Goal: Task Accomplishment & Management: Manage account settings

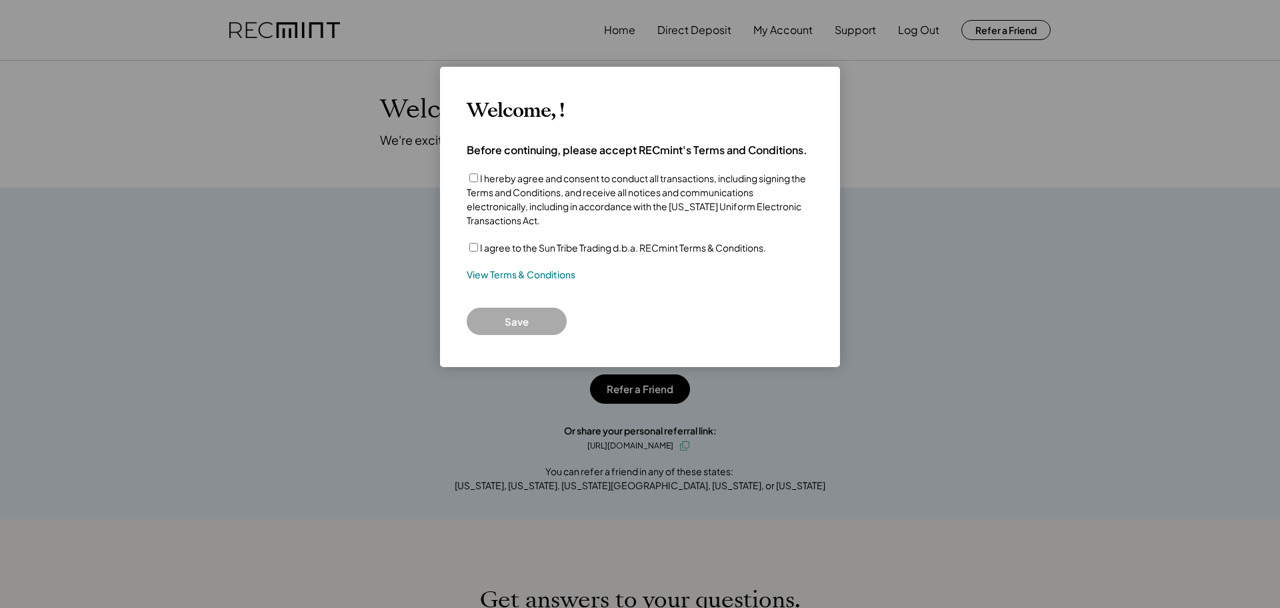
click at [513, 247] on label "I agree to the Sun Tribe Trading d.b.a. RECmint Terms & Conditions." at bounding box center [623, 247] width 286 height 12
click at [503, 312] on button "Save" at bounding box center [517, 320] width 100 height 27
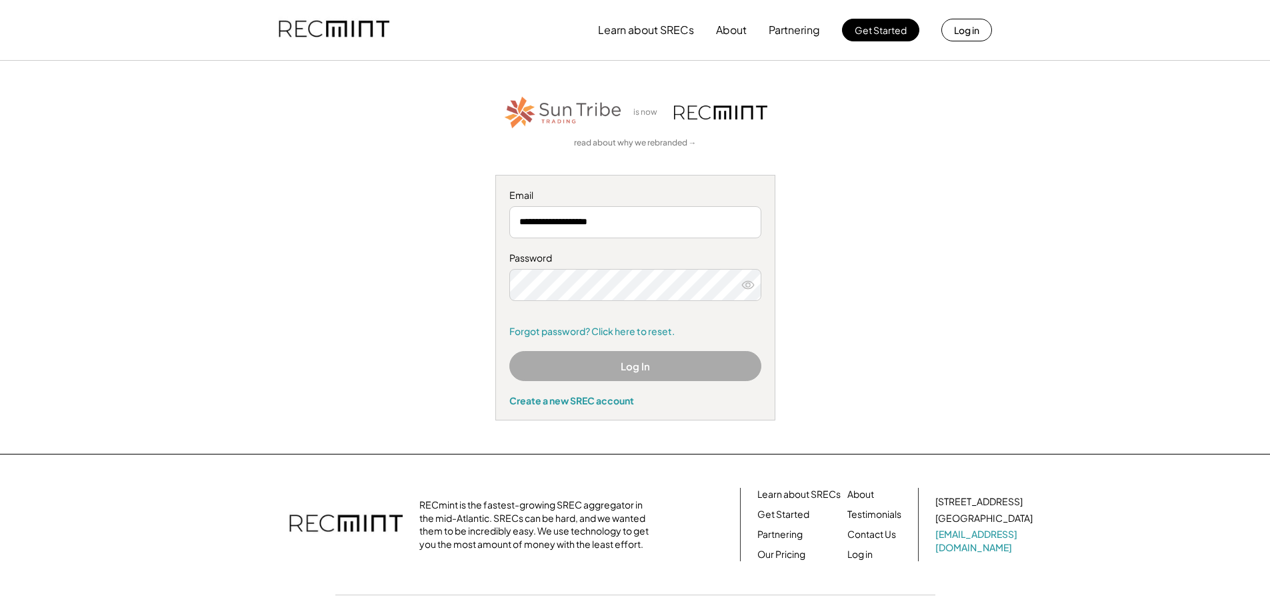
click at [605, 373] on button "Log In" at bounding box center [636, 366] width 252 height 30
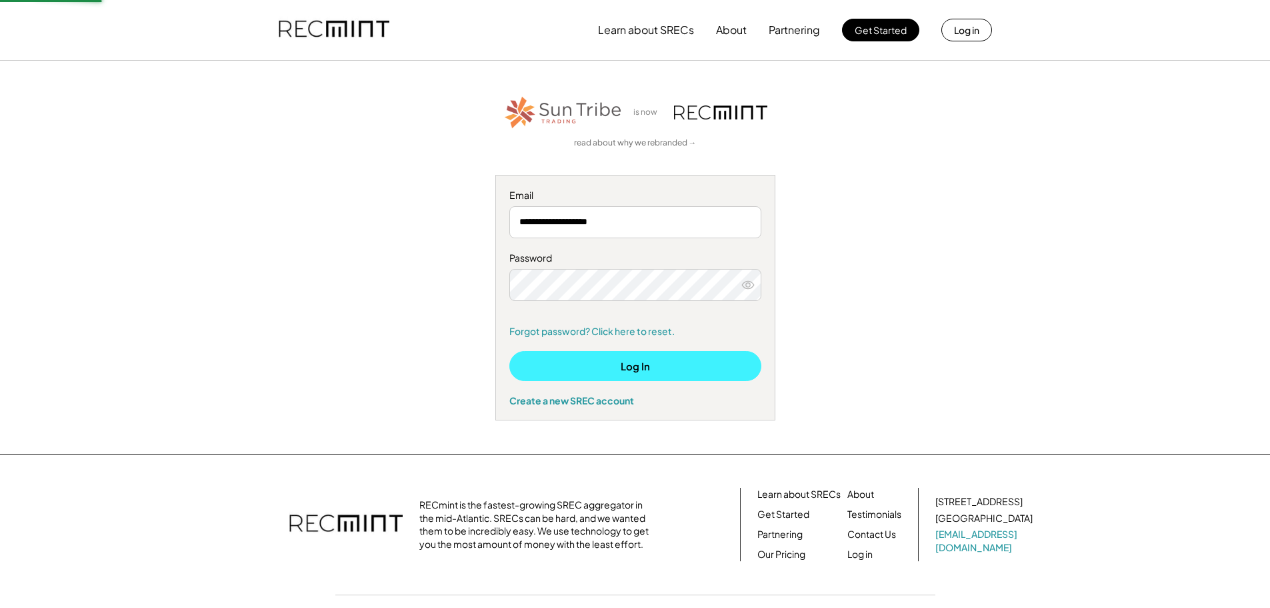
click at [604, 365] on button "Log In" at bounding box center [636, 366] width 252 height 30
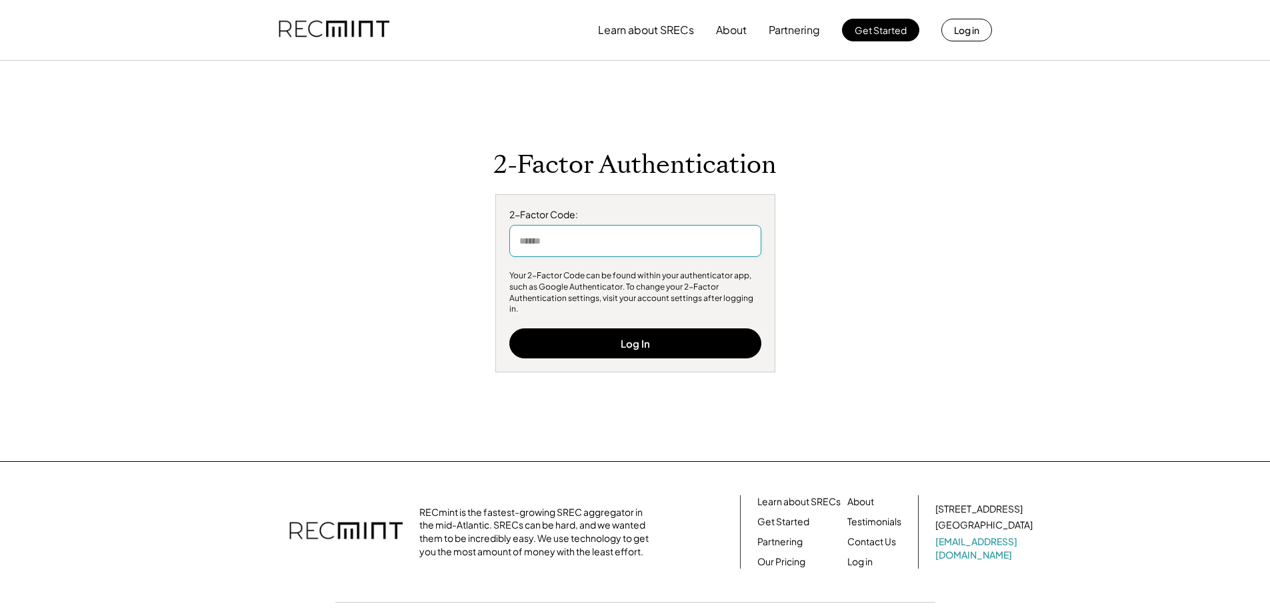
click at [586, 247] on input "input" at bounding box center [636, 241] width 252 height 32
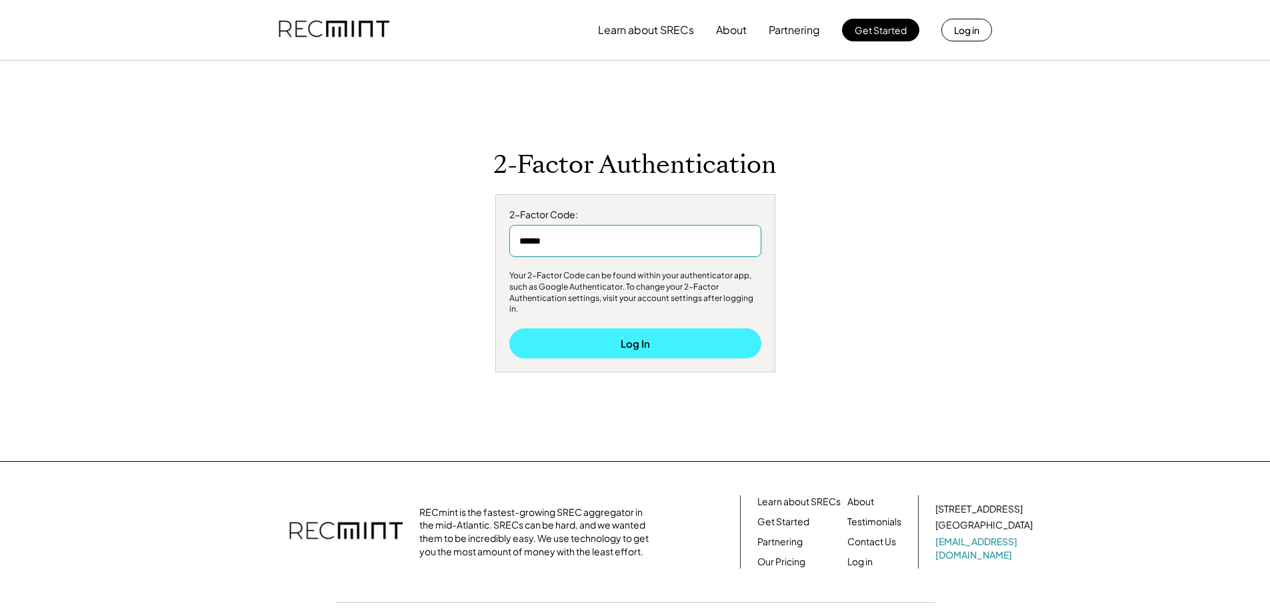
type input "******"
click at [587, 328] on button "Log In" at bounding box center [636, 343] width 252 height 30
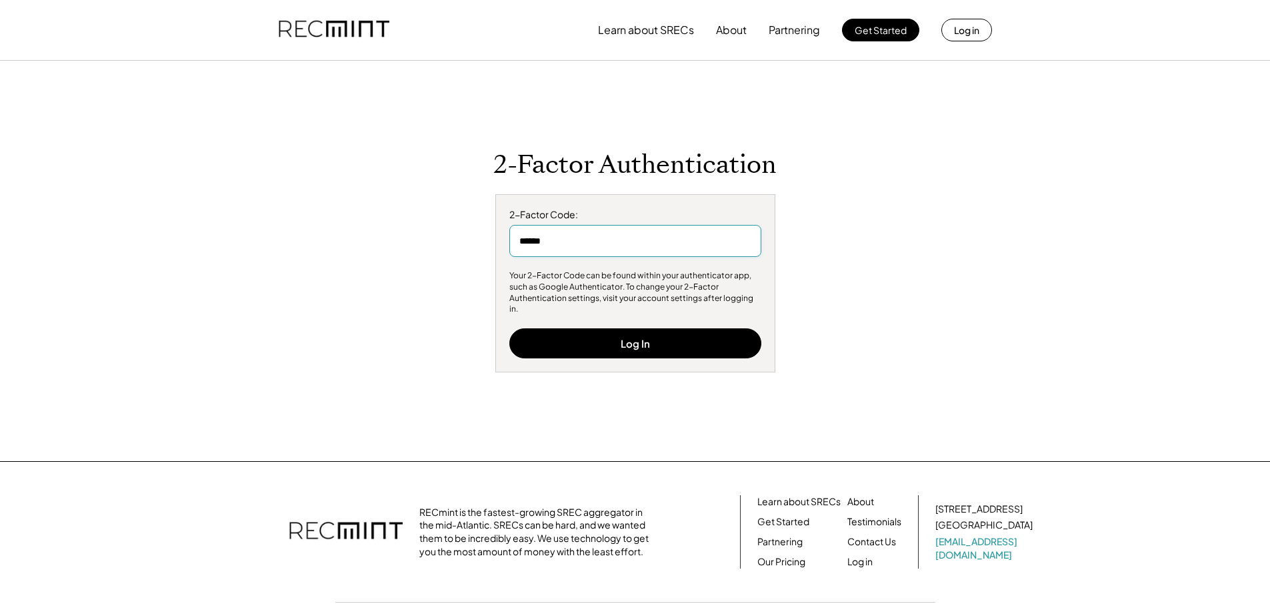
click at [549, 243] on input "input" at bounding box center [636, 241] width 252 height 32
drag, startPoint x: 594, startPoint y: 252, endPoint x: 210, endPoint y: 250, distance: 384.1
click at [218, 250] on div "2-Factor Authentication 2-Factor Code: Your 2-Factor Code can be found within y…" at bounding box center [636, 260] width 854 height 333
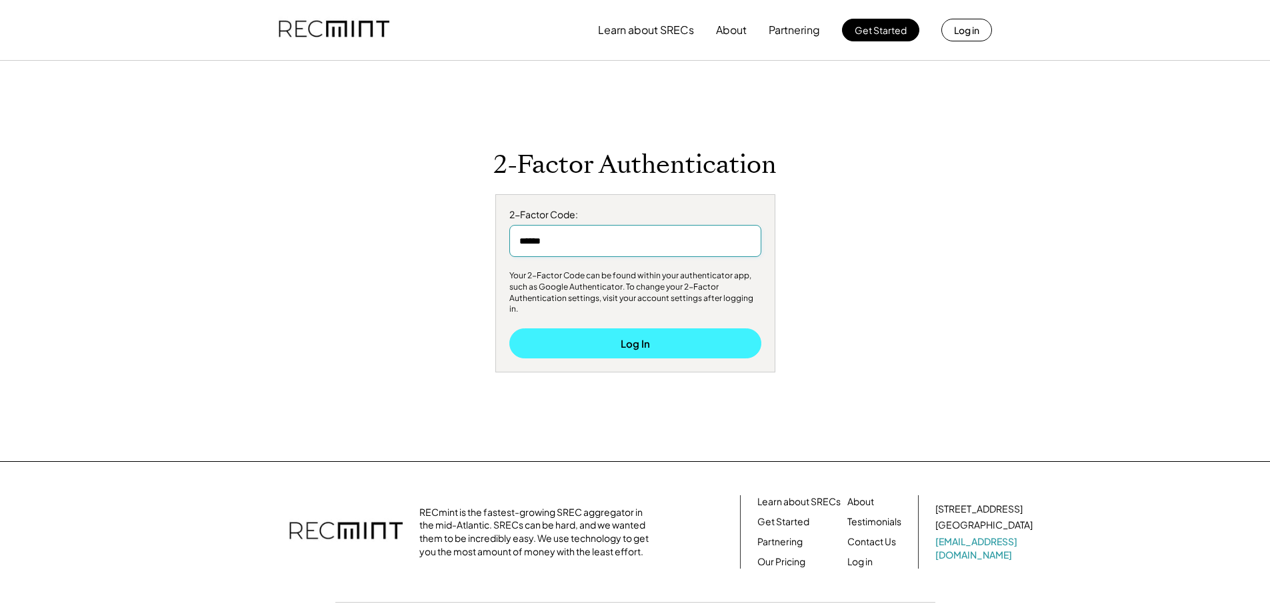
click at [596, 340] on button "Log In" at bounding box center [636, 343] width 252 height 30
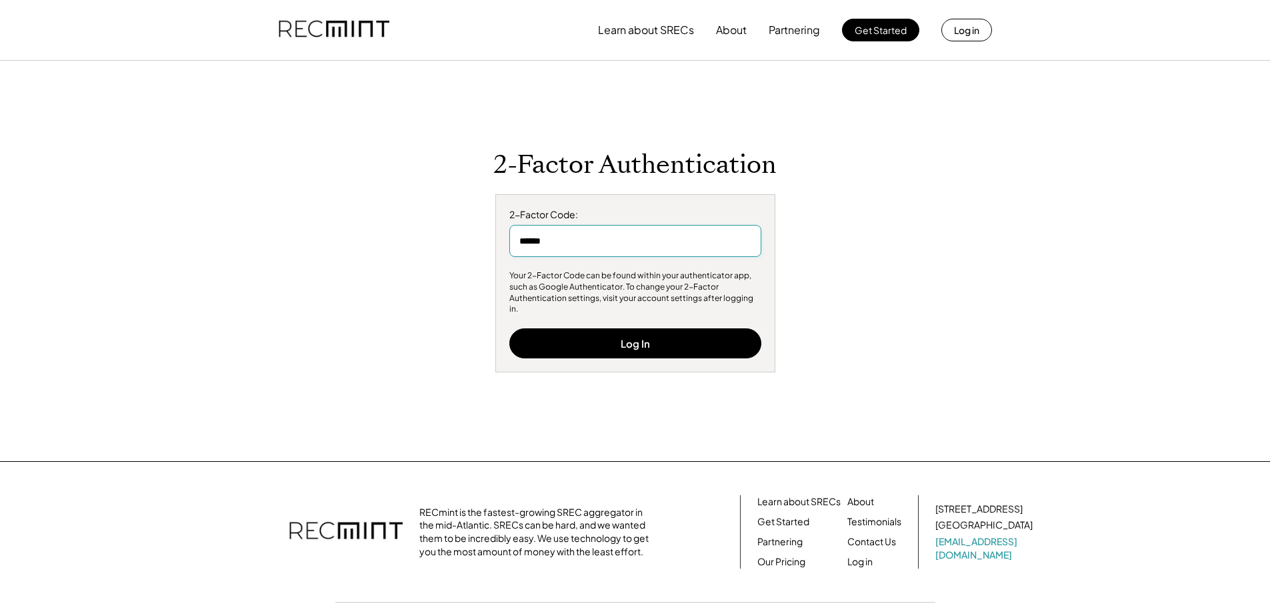
drag, startPoint x: 497, startPoint y: 240, endPoint x: 361, endPoint y: 224, distance: 137.0
click at [361, 224] on div "2-Factor Authentication 2-Factor Code: Your 2-Factor Code can be found within y…" at bounding box center [636, 260] width 822 height 223
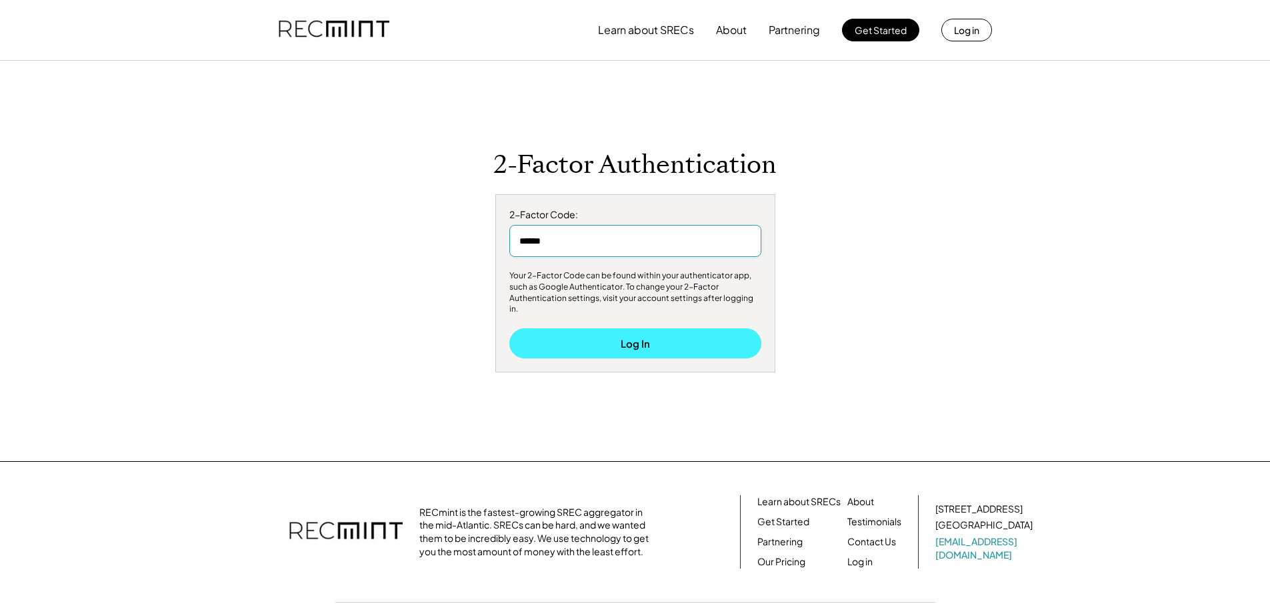
type input "******"
click at [606, 345] on button "Log In" at bounding box center [636, 343] width 252 height 30
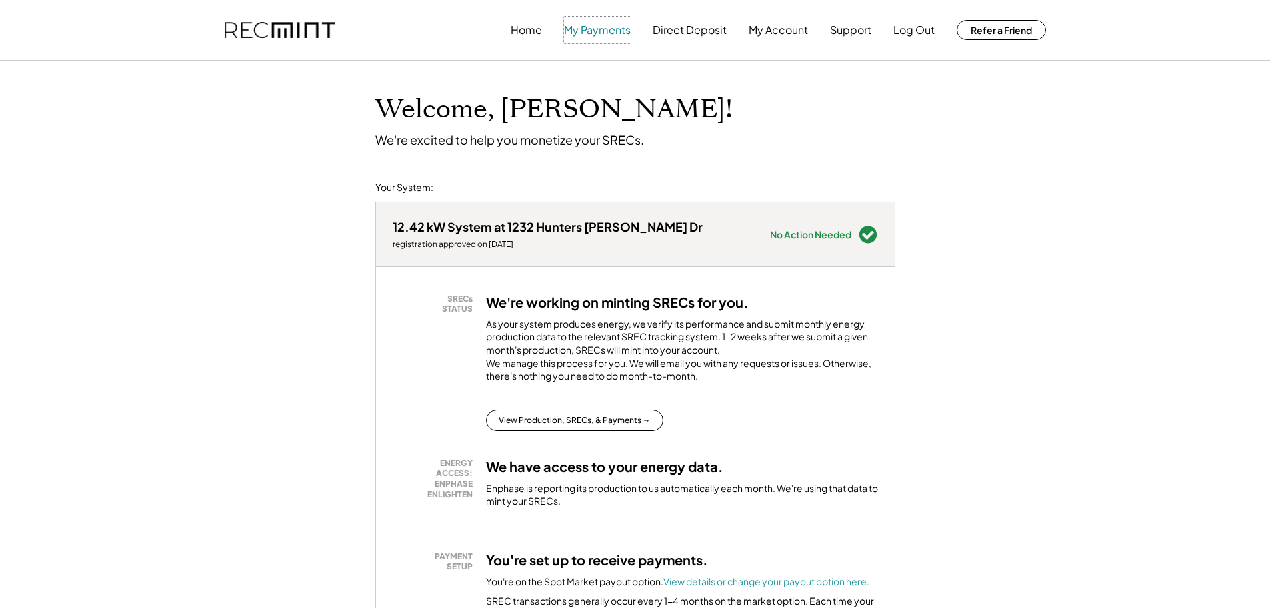
click at [606, 33] on button "My Payments" at bounding box center [597, 30] width 67 height 27
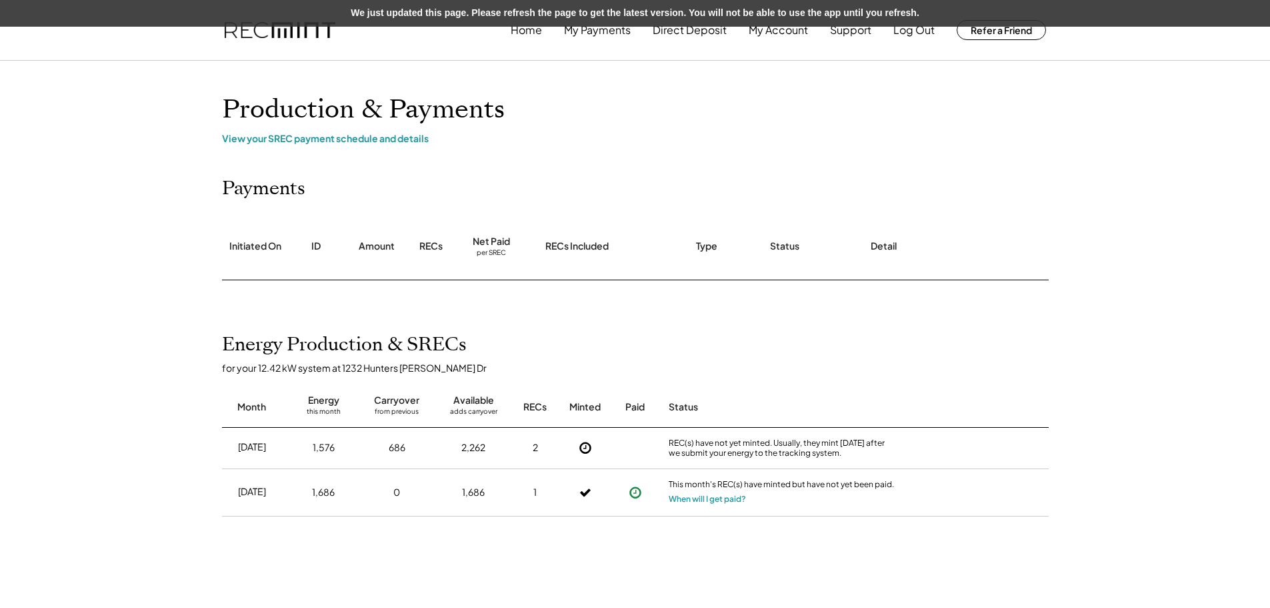
click at [632, 493] on icon at bounding box center [635, 492] width 13 height 13
click at [687, 492] on button "When will I get paid?" at bounding box center [707, 498] width 77 height 13
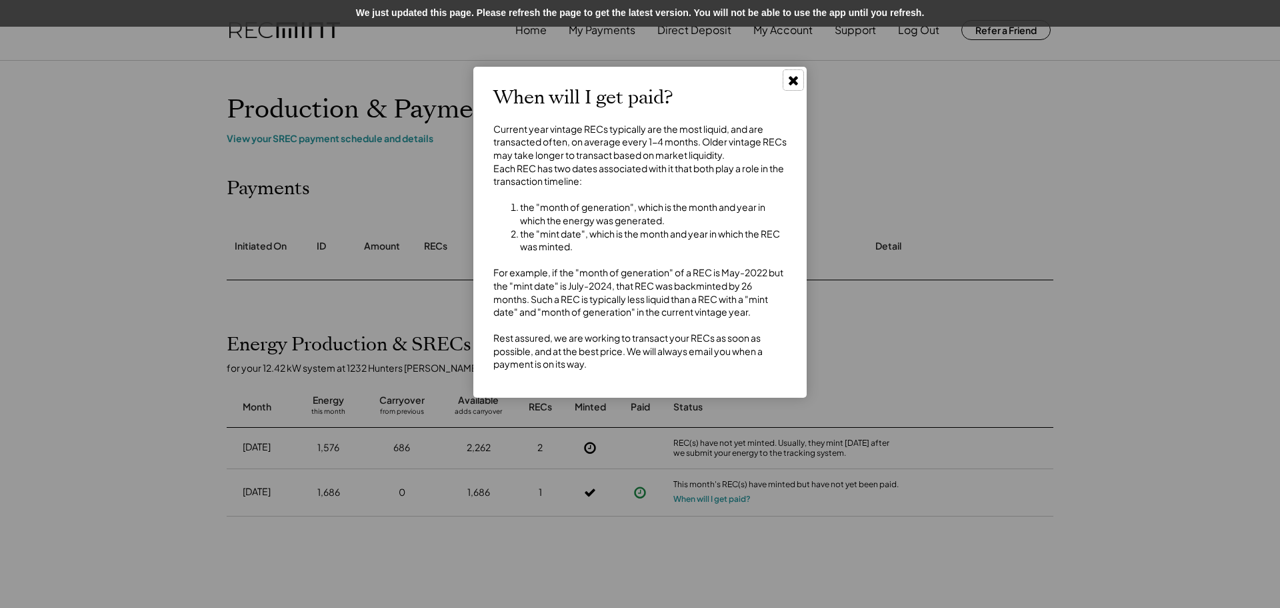
click at [792, 84] on use at bounding box center [793, 80] width 9 height 9
